Goal: Navigation & Orientation: Find specific page/section

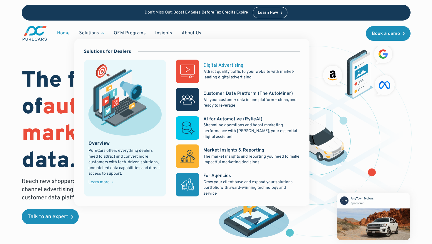
click at [226, 67] on div "Digital Advertising" at bounding box center [223, 65] width 40 height 6
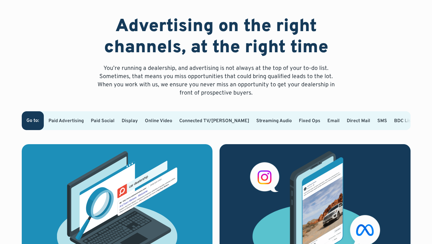
scroll to position [316, 0]
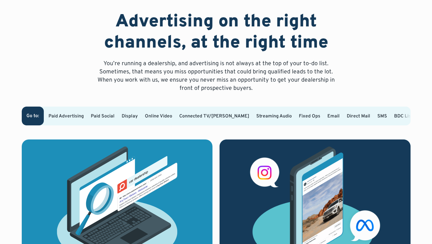
click at [72, 115] on link "Paid Advertising" at bounding box center [65, 116] width 35 height 6
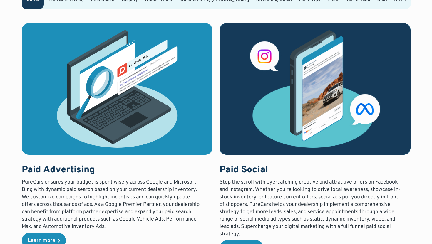
scroll to position [433, 0]
